Goal: Check status: Check status

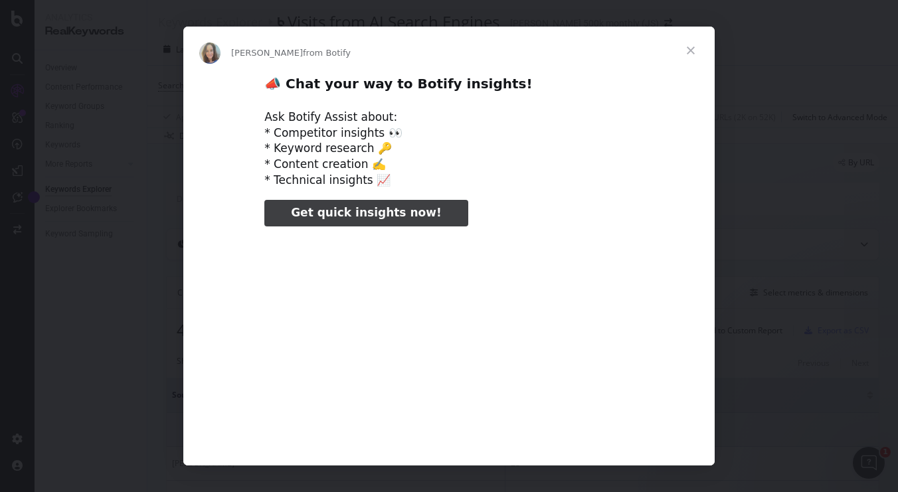
click at [694, 47] on span "Close" at bounding box center [690, 51] width 48 height 48
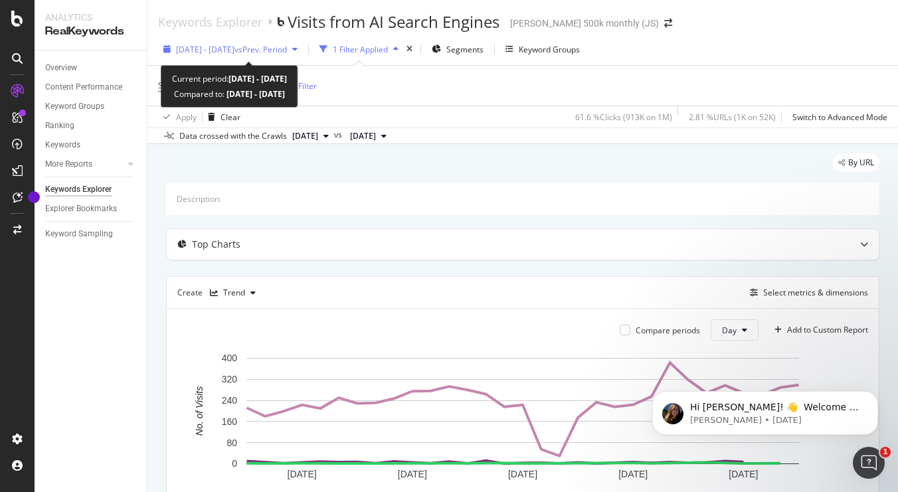
click at [218, 48] on span "2025 Aug. 1st - Aug. 31st" at bounding box center [205, 49] width 58 height 11
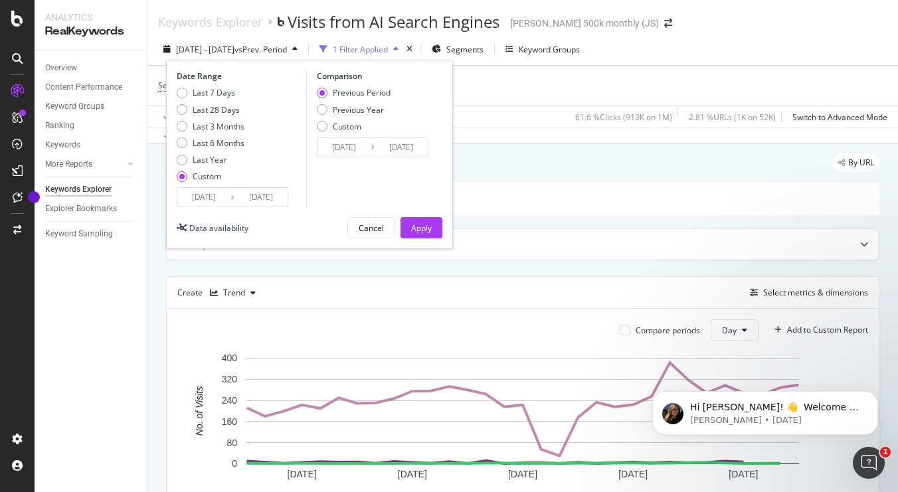
click at [214, 196] on input "2025/08/01" at bounding box center [203, 197] width 53 height 19
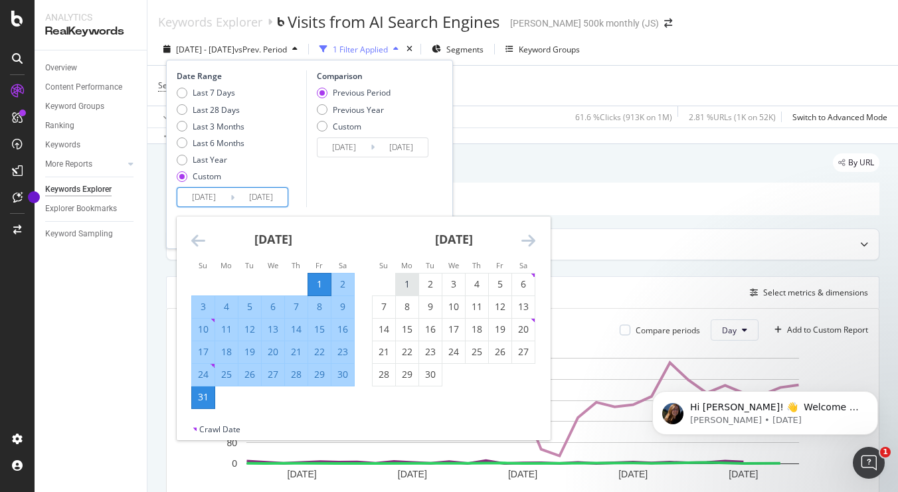
click at [402, 277] on div "1" at bounding box center [407, 283] width 23 height 13
type input "2025/09/01"
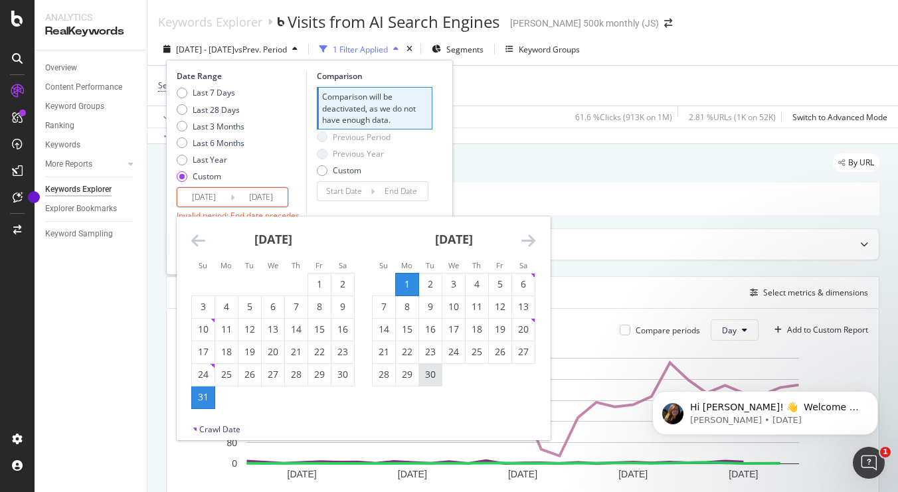
click at [430, 379] on div "30" at bounding box center [430, 374] width 23 height 13
type input "2025/08/02"
type input "2025/08/31"
type input "2025/09/30"
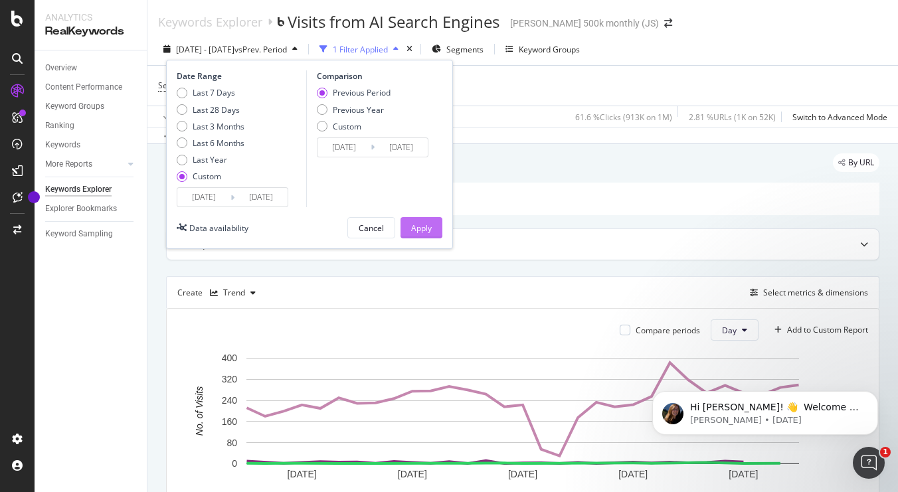
click at [419, 232] on div "Apply" at bounding box center [421, 228] width 21 height 20
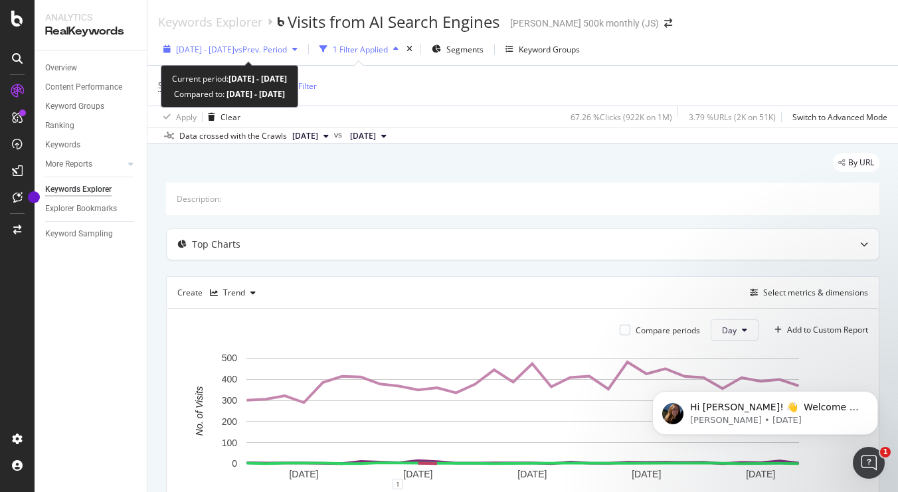
click at [234, 51] on span "2025 Sep. 1st - Sep. 30th" at bounding box center [205, 49] width 58 height 11
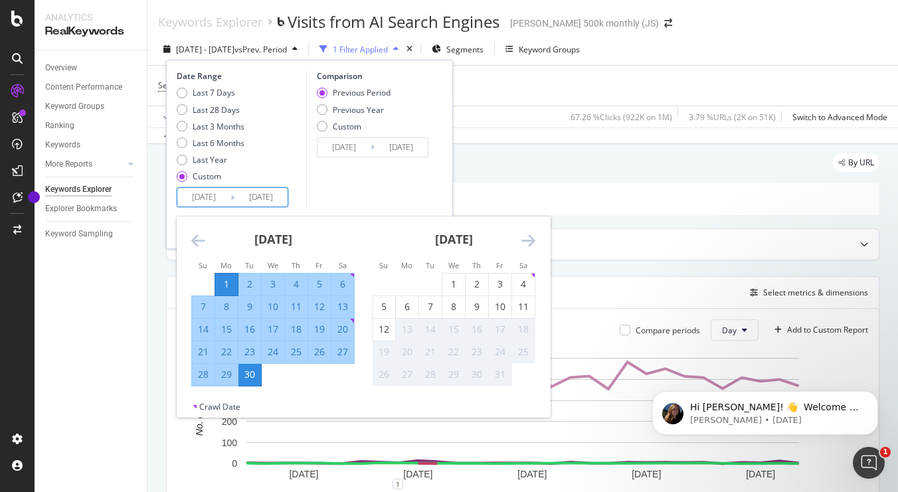
click at [220, 194] on input "2025/09/01" at bounding box center [203, 197] width 53 height 19
click at [199, 236] on icon "Move backward to switch to the previous month." at bounding box center [198, 240] width 14 height 16
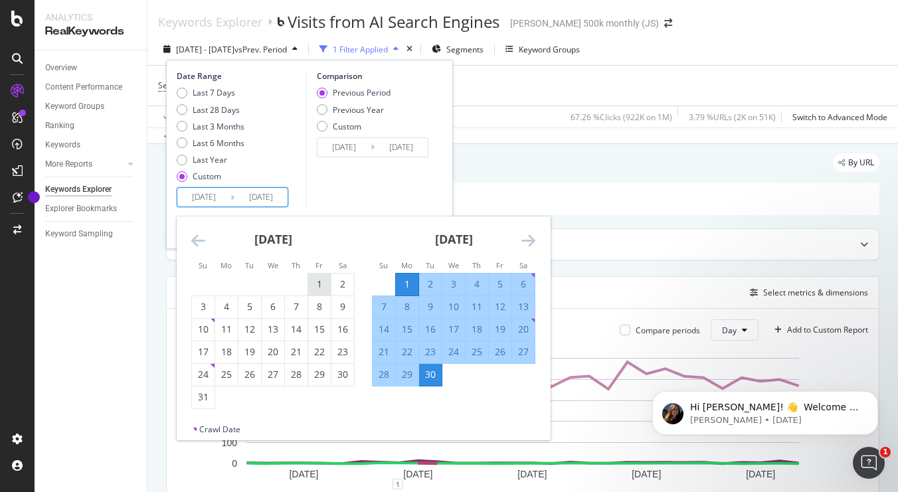
click at [316, 289] on div "1" at bounding box center [319, 283] width 23 height 13
type input "2025/06/01"
type input "2025/07/31"
type input "2025/08/01"
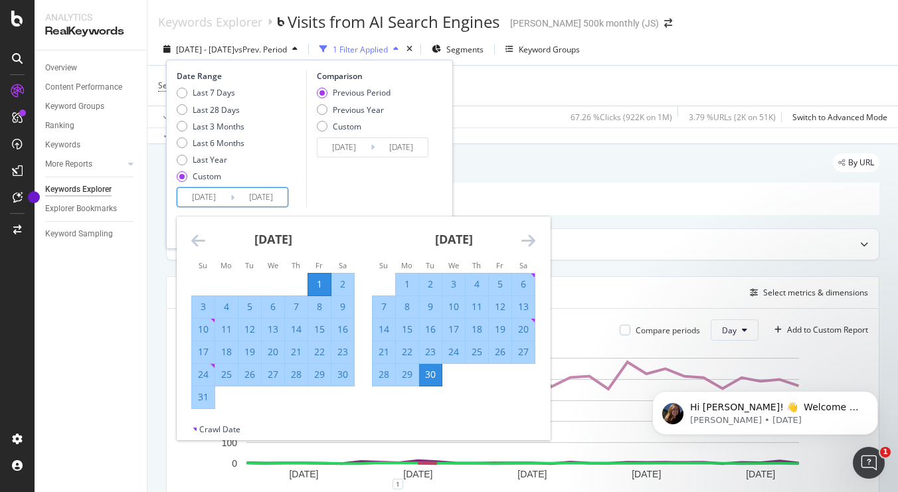
click at [204, 392] on div "31" at bounding box center [203, 396] width 23 height 13
type input "2025/07/01"
type input "2025/08/31"
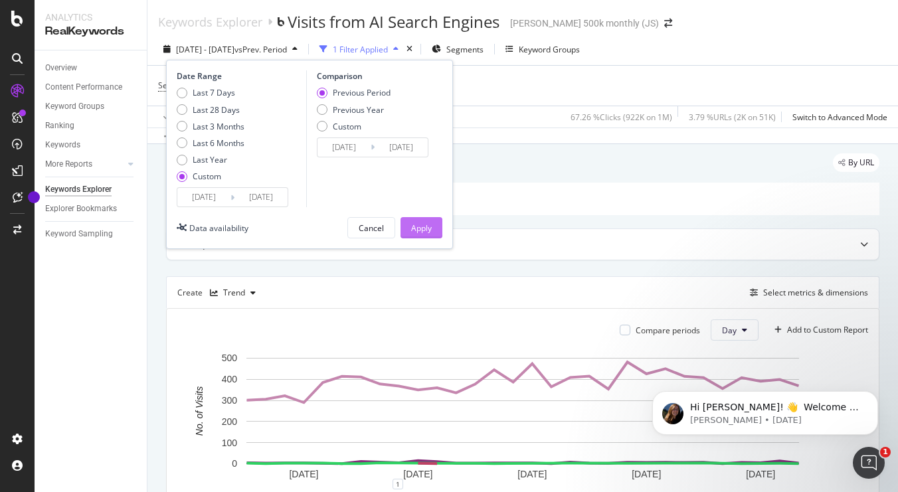
click at [416, 222] on div "Apply" at bounding box center [421, 227] width 21 height 11
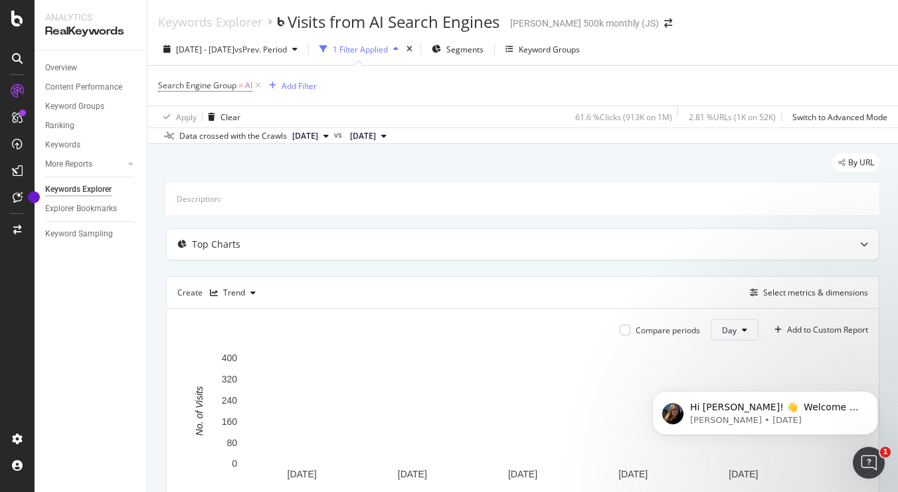
scroll to position [119, 0]
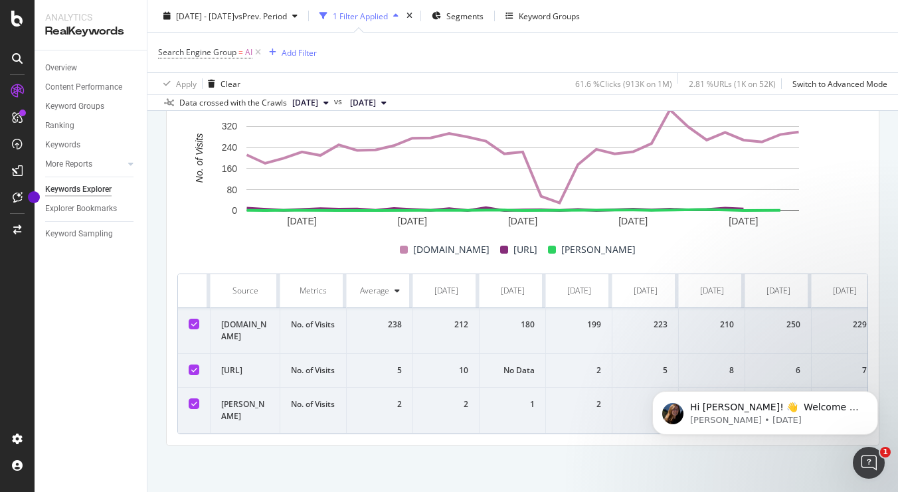
click at [244, 323] on td "chatgpt.com" at bounding box center [245, 331] width 70 height 46
click at [249, 319] on td "chatgpt.com" at bounding box center [245, 331] width 70 height 46
click at [319, 314] on td "No. of Visits" at bounding box center [313, 331] width 66 height 46
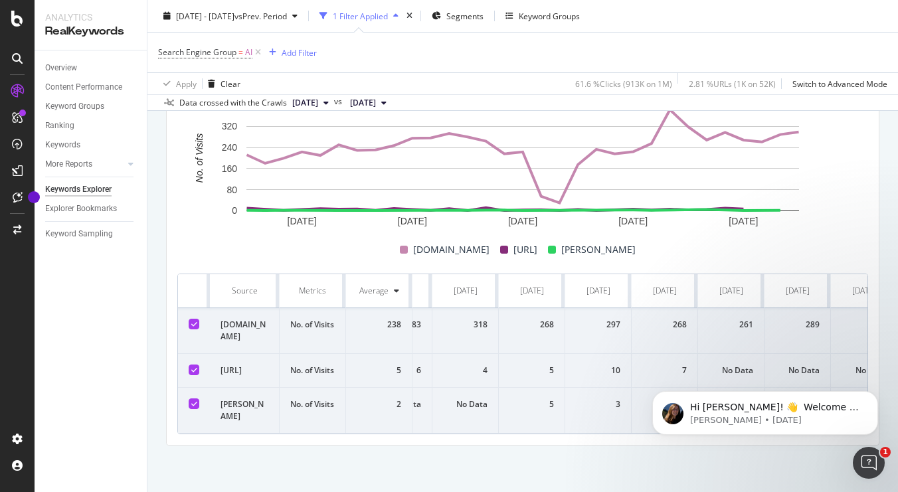
scroll to position [0, 1573]
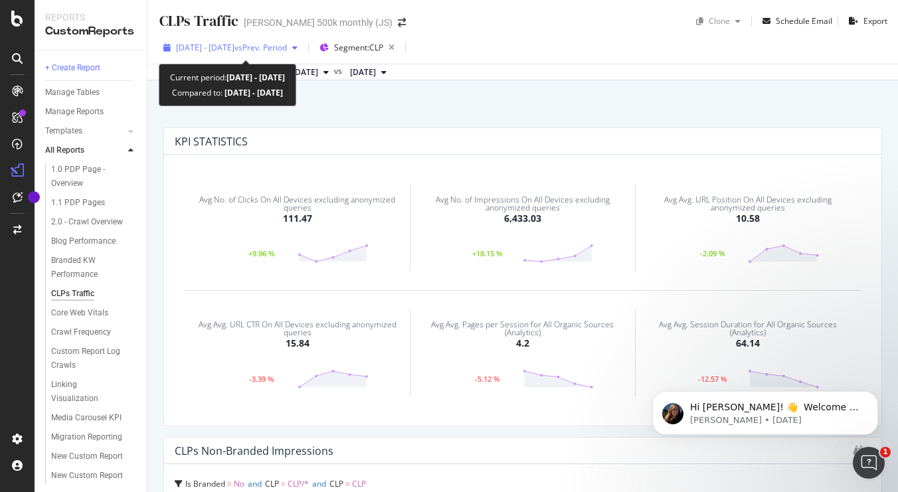
click at [275, 48] on span "vs Prev. Period" at bounding box center [260, 47] width 52 height 11
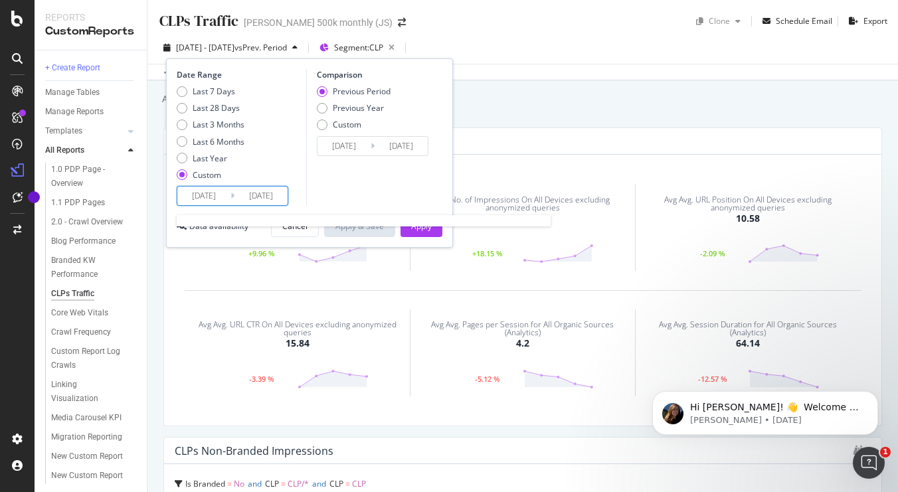
click at [218, 196] on input "2025/07/01" at bounding box center [203, 196] width 53 height 19
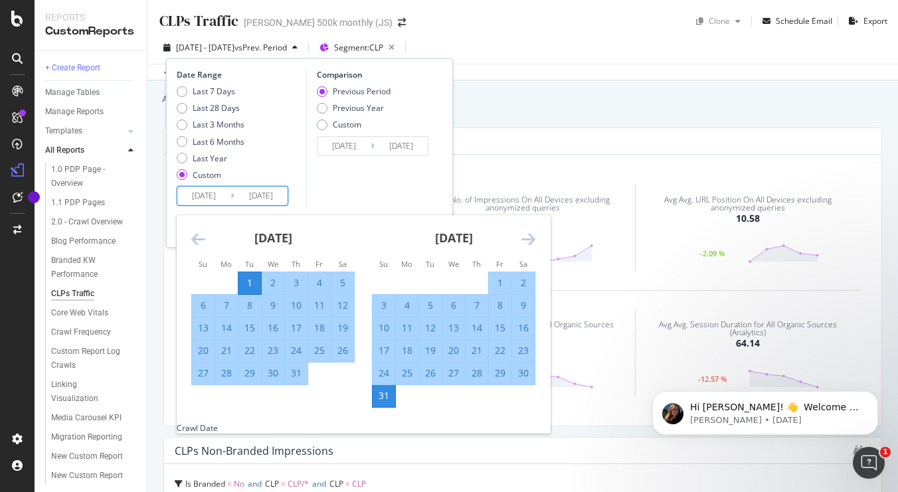
click at [501, 284] on div "1" at bounding box center [500, 282] width 23 height 13
type input "2025/07/01"
type input "2025/07/31"
type input "2025/08/01"
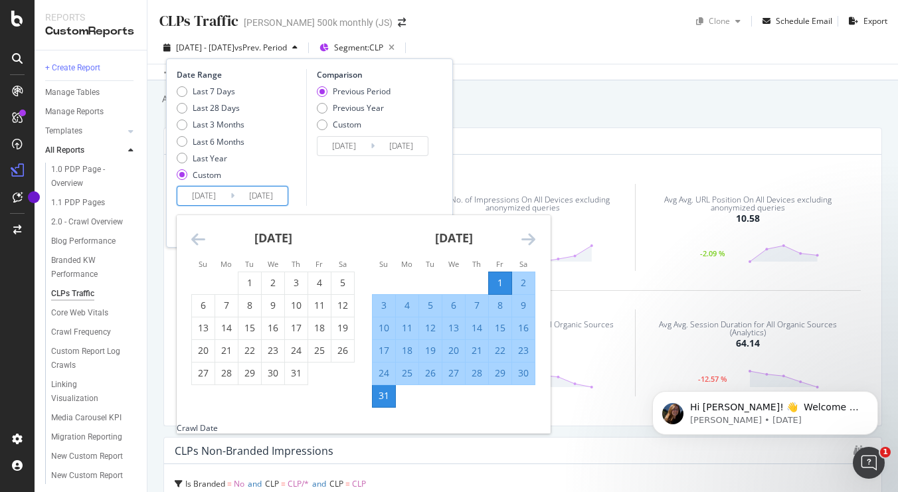
click at [531, 244] on icon "Move forward to switch to the next month." at bounding box center [528, 239] width 14 height 16
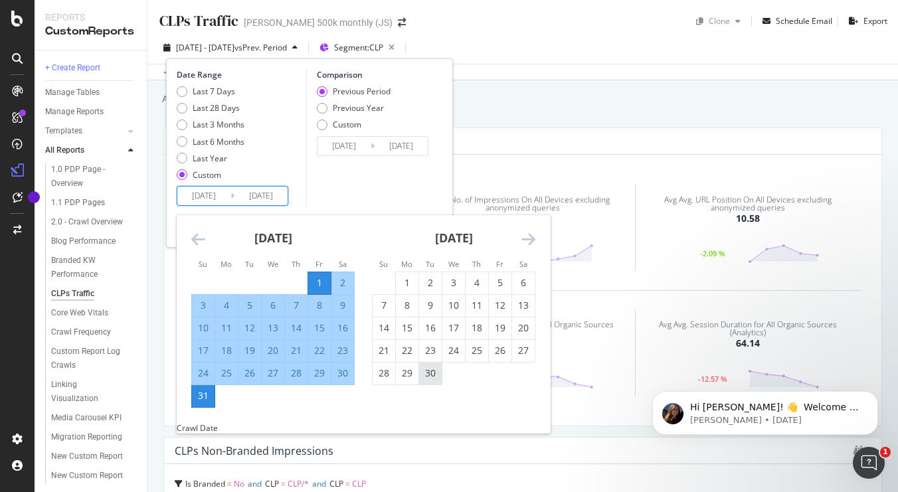
click at [428, 375] on div "30" at bounding box center [430, 372] width 23 height 13
type input "2025/06/01"
type input "2025/09/30"
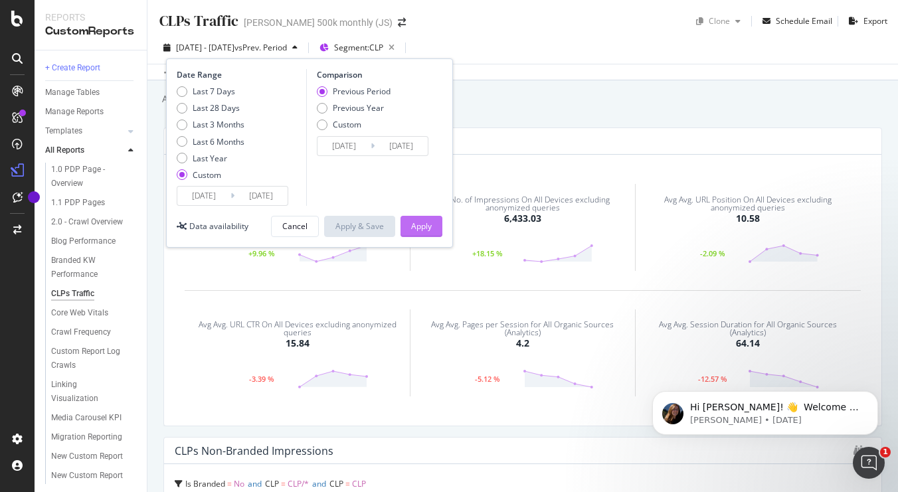
click at [414, 224] on div "Apply" at bounding box center [421, 225] width 21 height 11
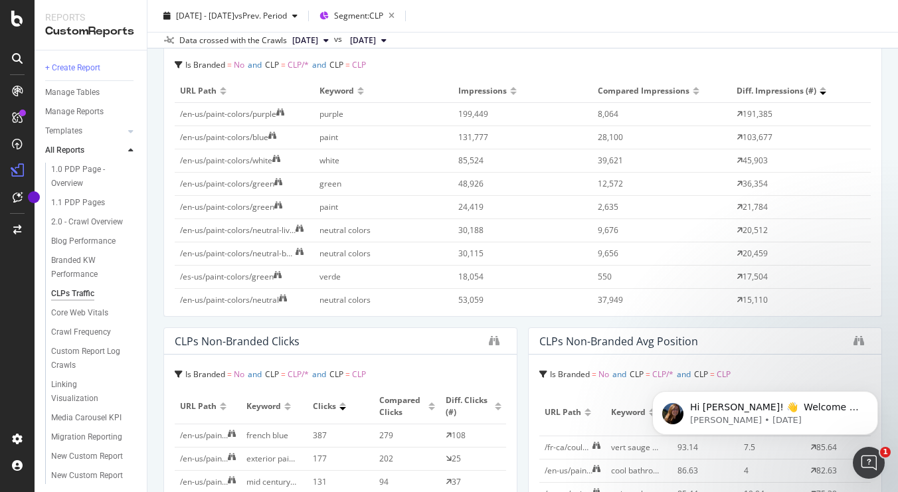
scroll to position [384, 0]
